Goal: Information Seeking & Learning: Learn about a topic

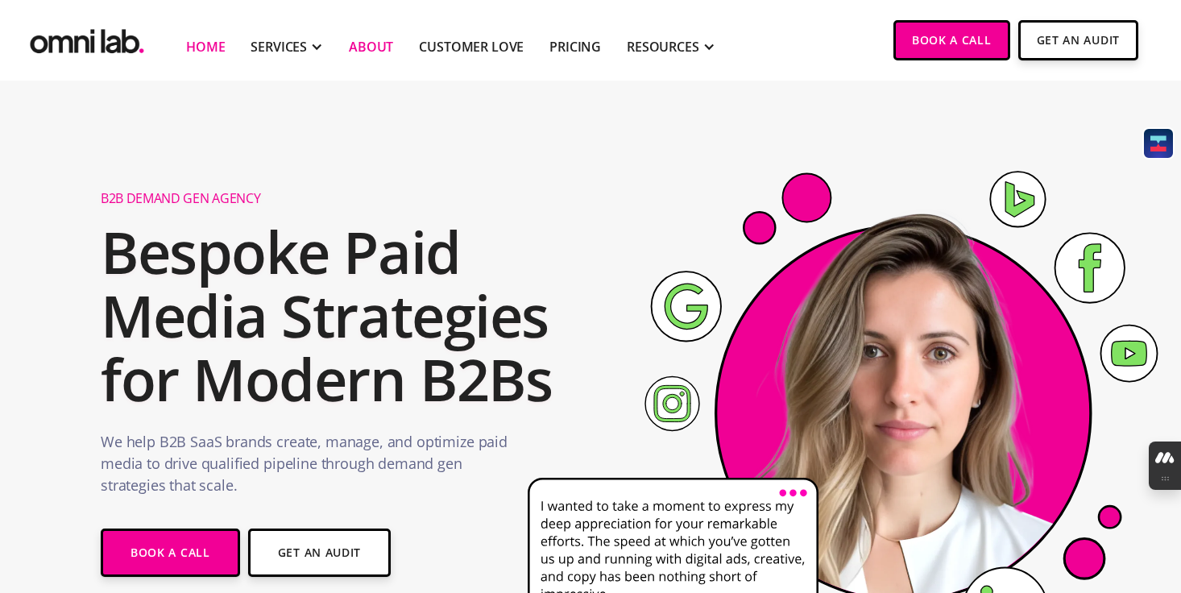
click at [368, 53] on link "About" at bounding box center [371, 46] width 44 height 19
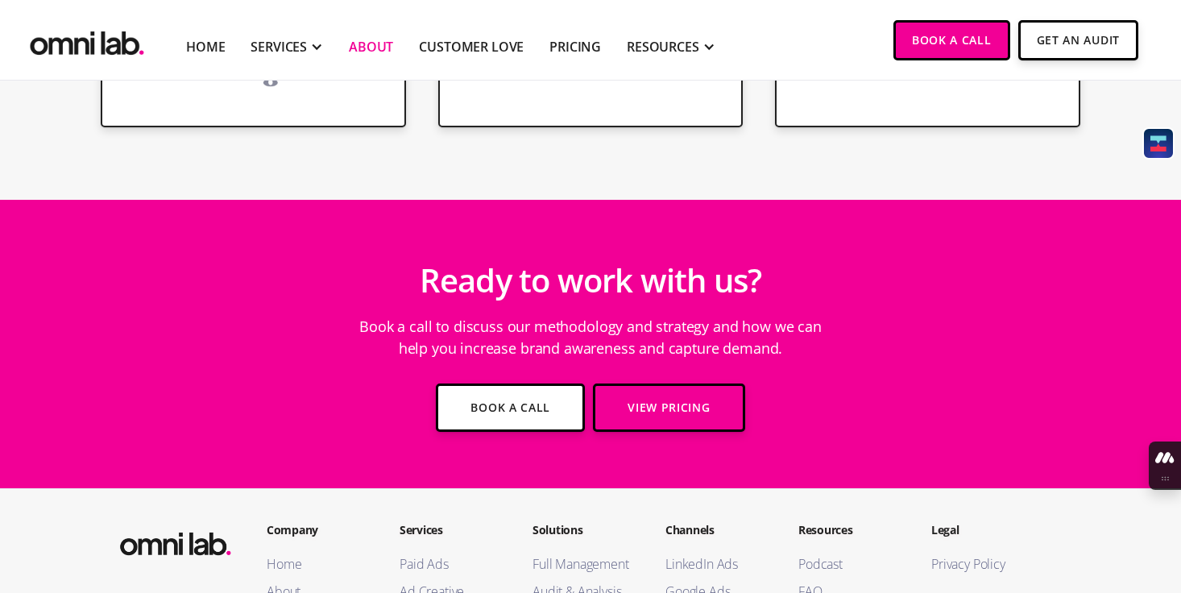
scroll to position [2782, 0]
